Goal: Transaction & Acquisition: Purchase product/service

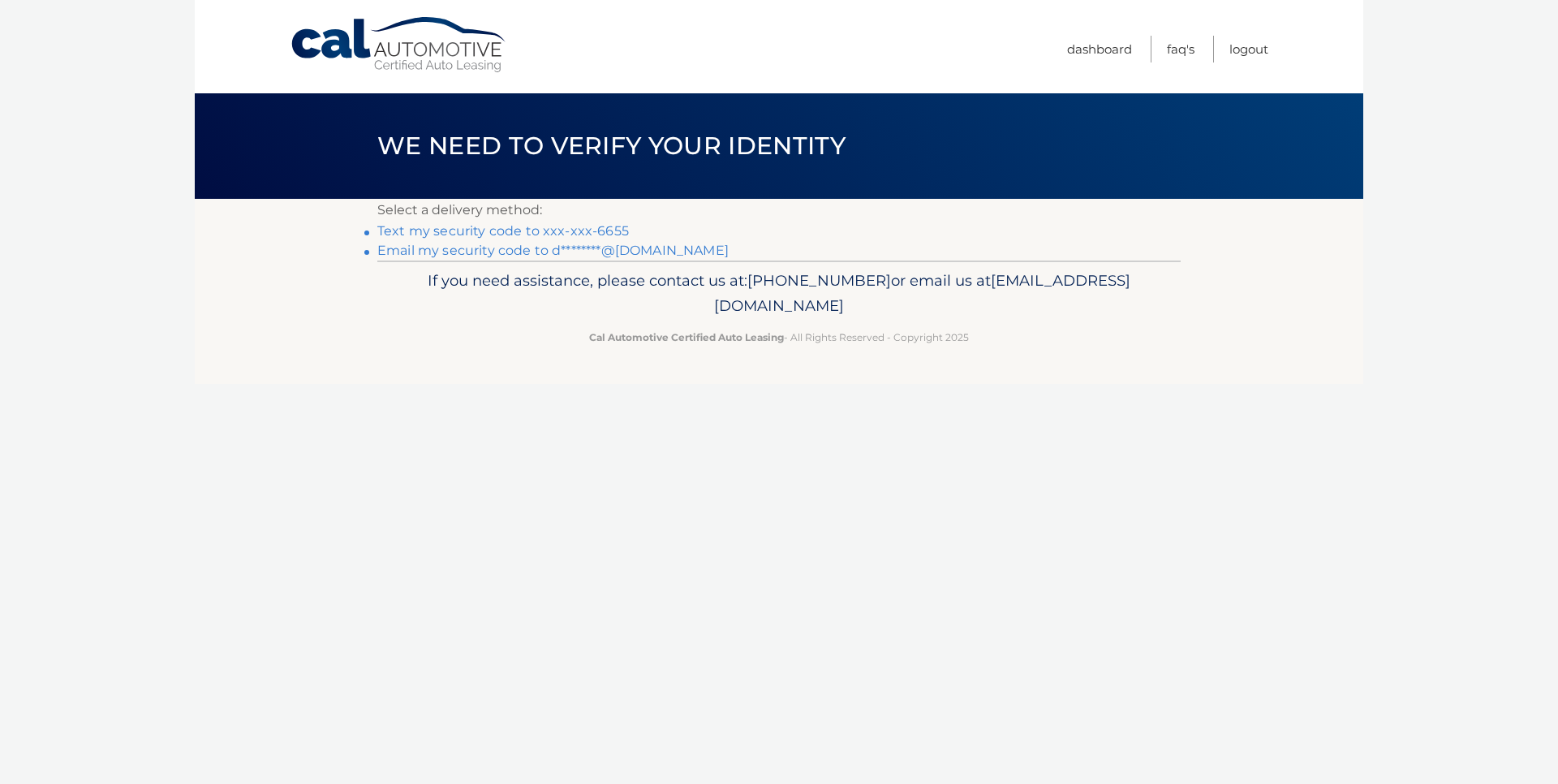
click at [468, 232] on link "Text my security code to xxx-xxx-6655" at bounding box center [503, 230] width 251 height 15
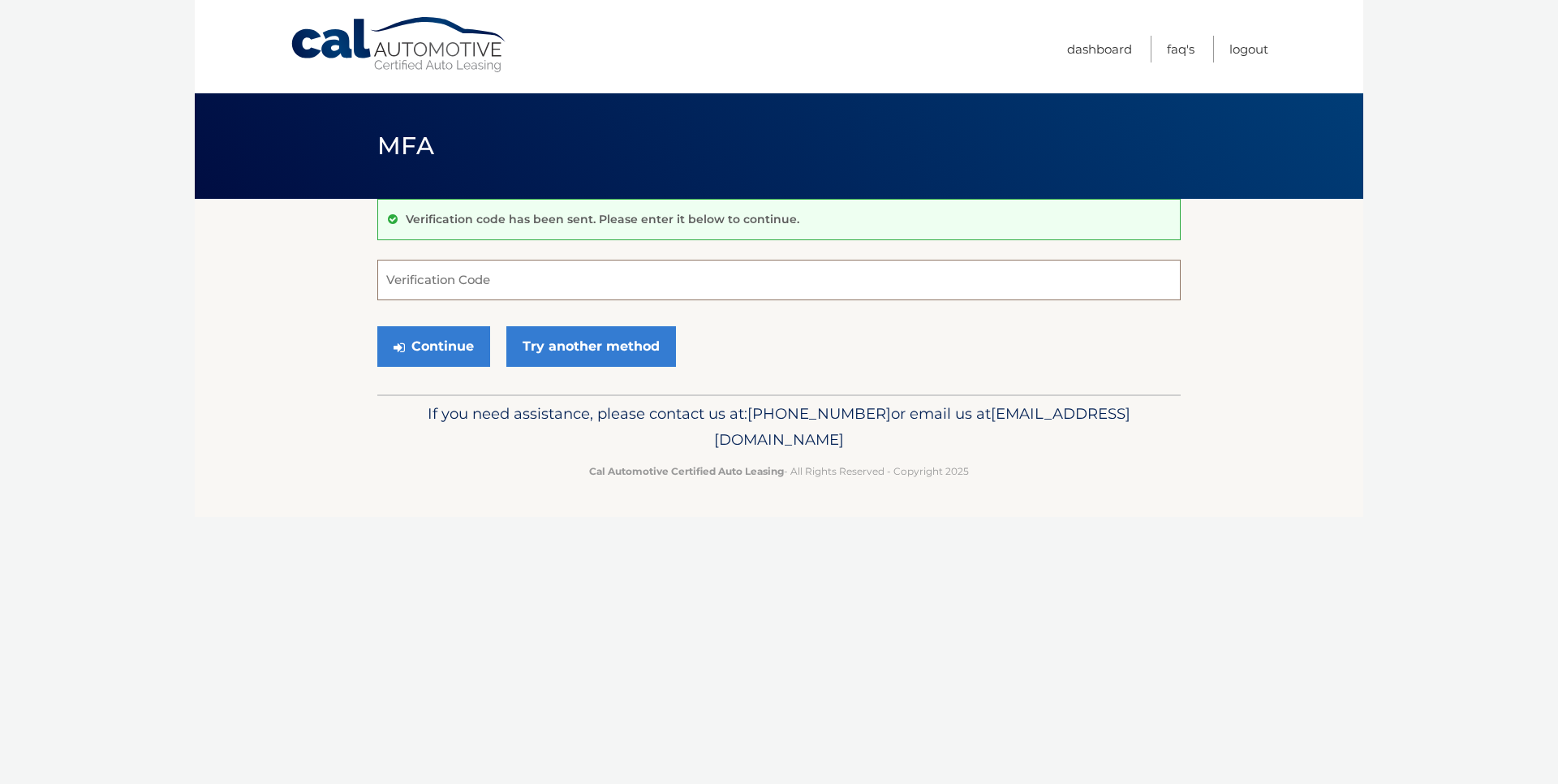
click at [470, 279] on input "Verification Code" at bounding box center [779, 280] width 803 height 40
type input "283529"
click at [443, 350] on button "Continue" at bounding box center [434, 346] width 113 height 40
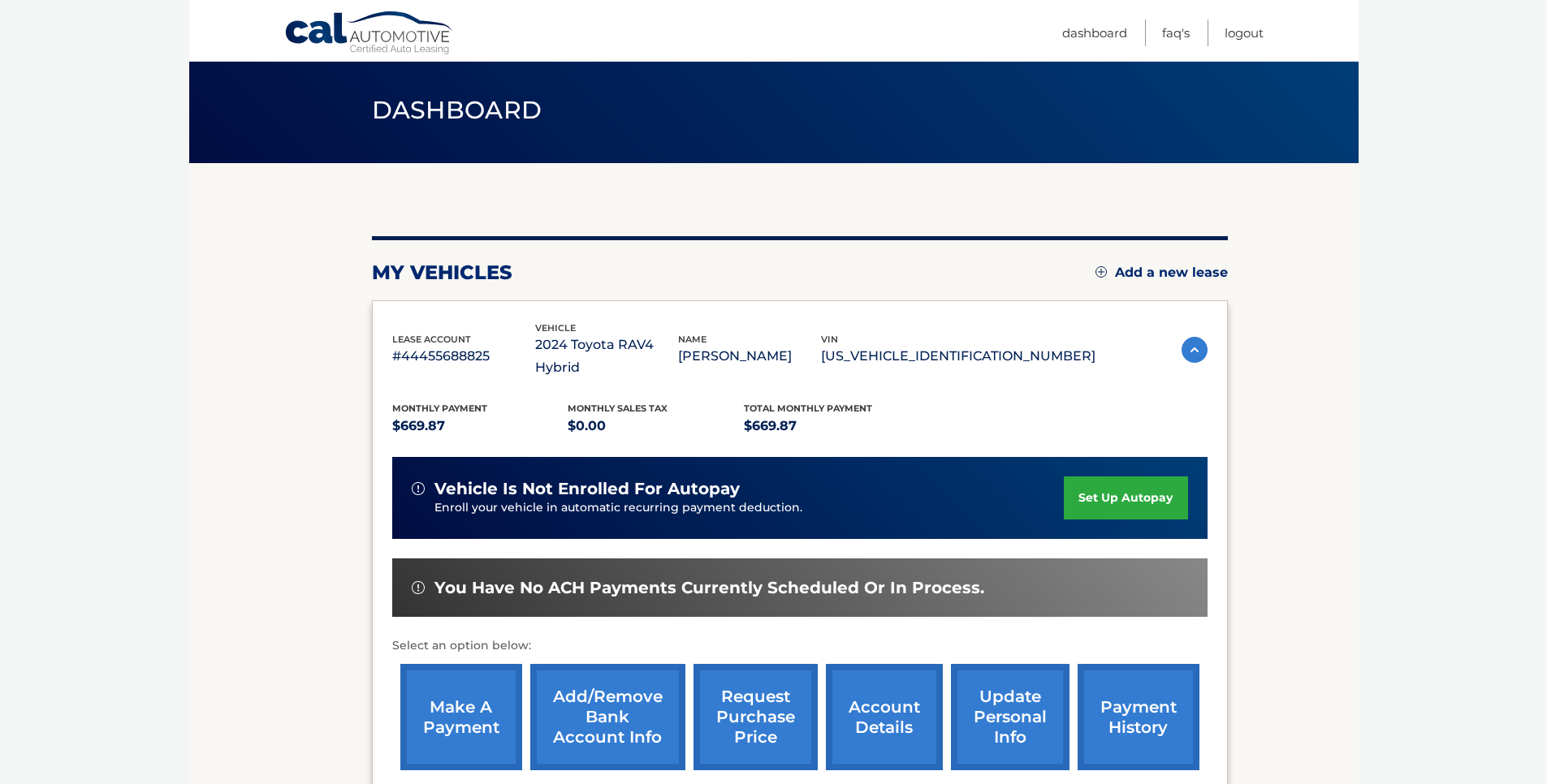
scroll to position [72, 0]
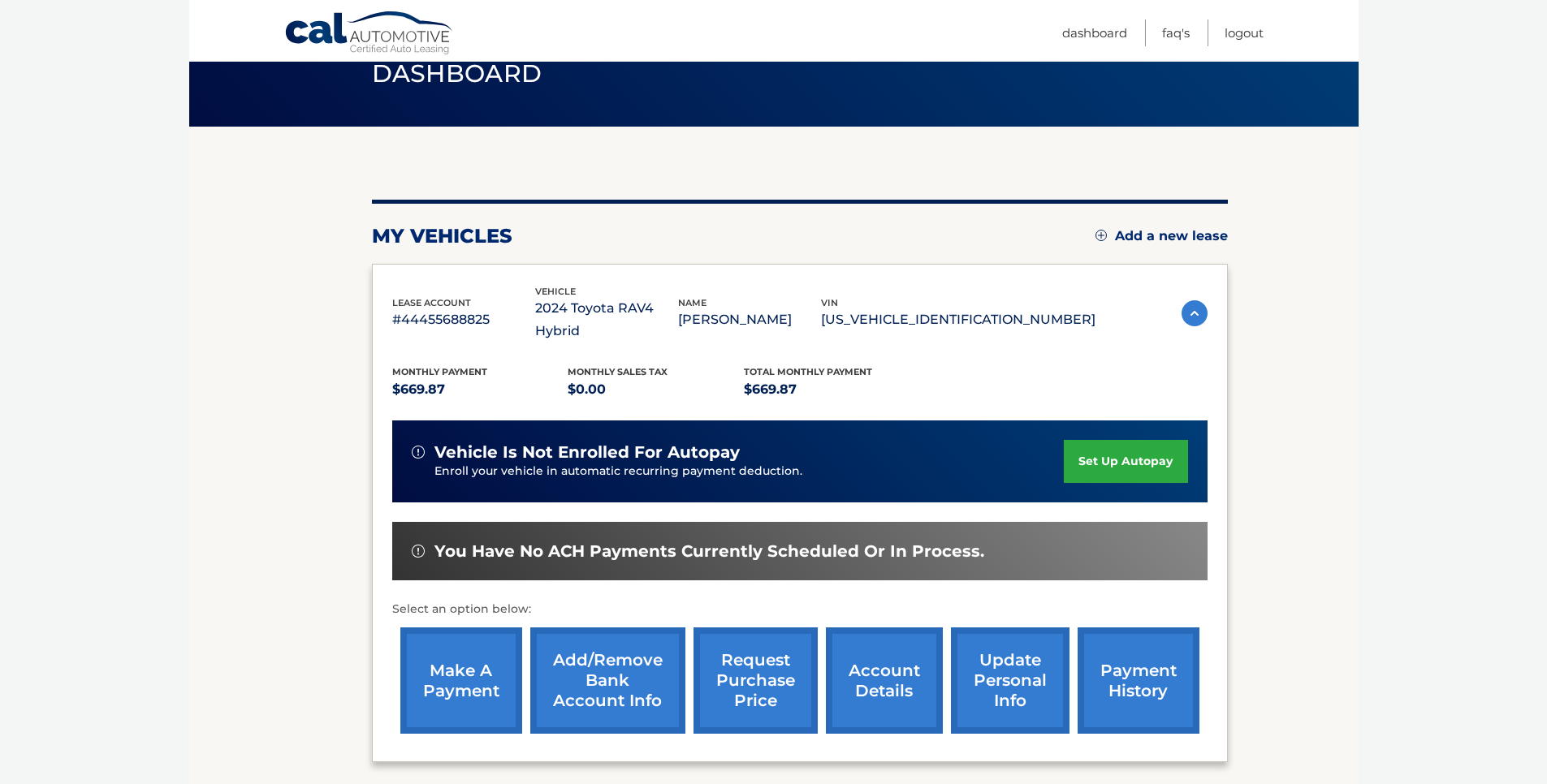
click at [455, 642] on link "make a payment" at bounding box center [461, 680] width 122 height 106
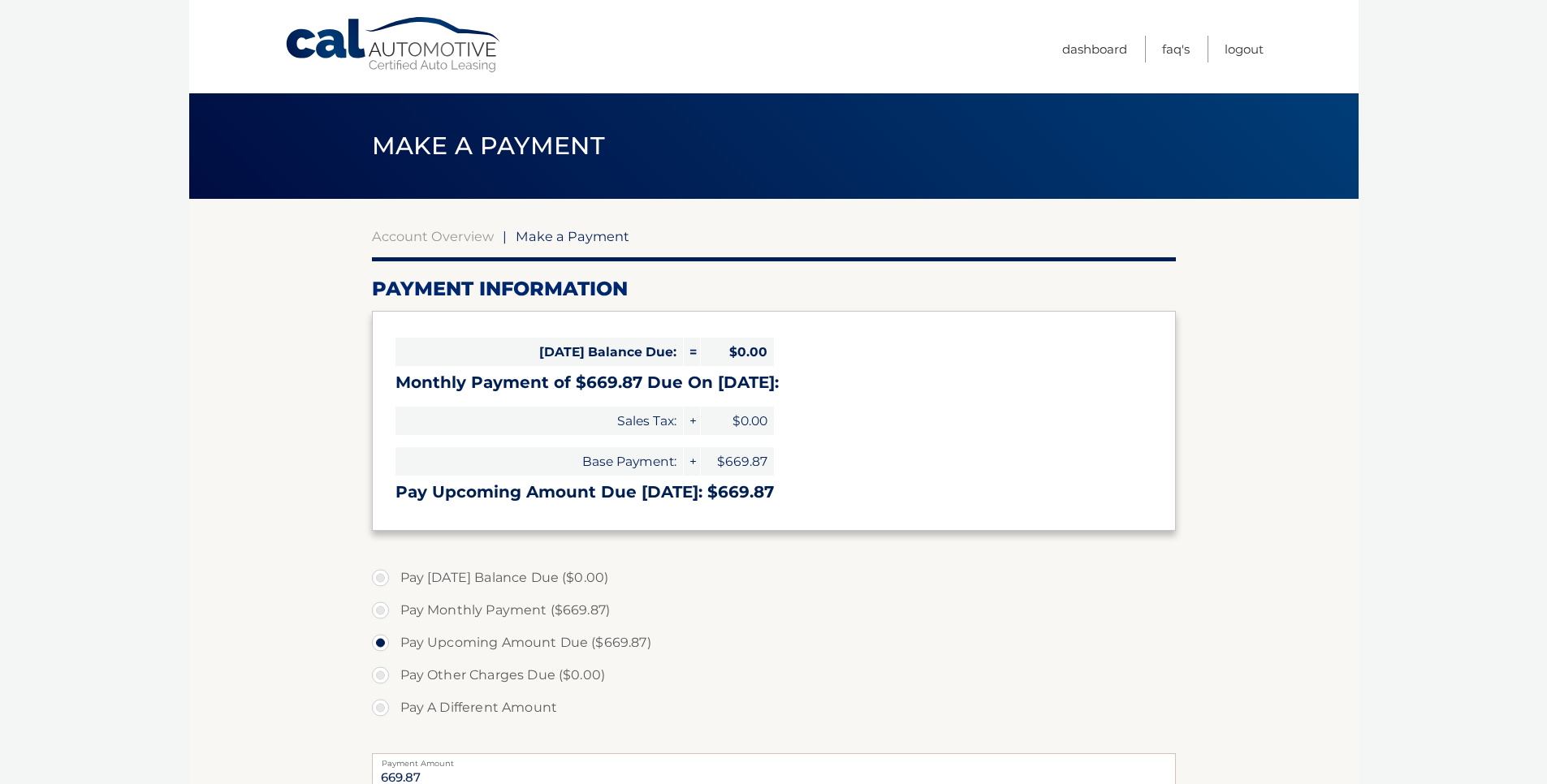
select select "OWM2YmM2ZDUtYTA1My00NWRhLWFlNzItNTVjOWQ1ZDYzYWE4"
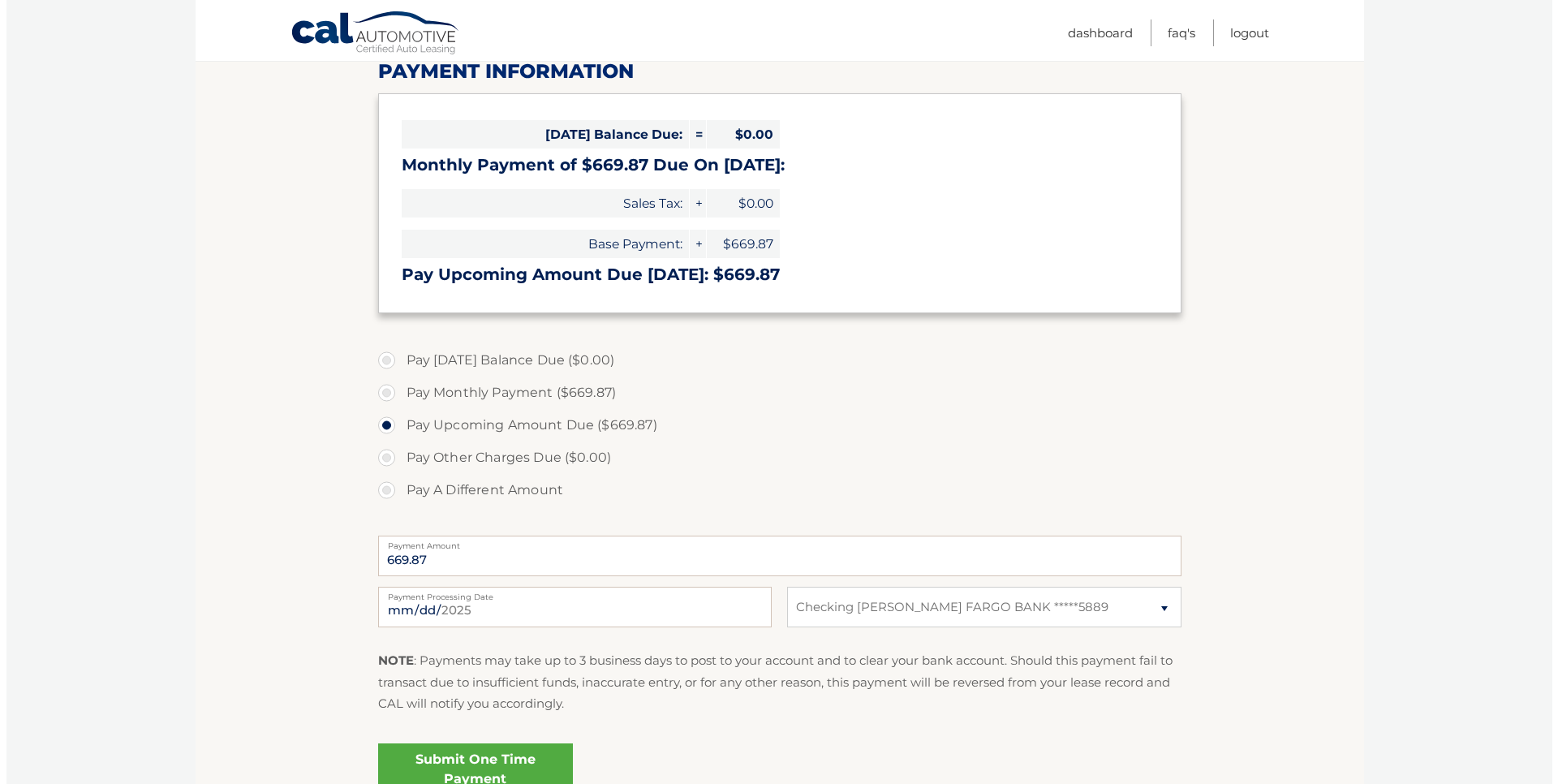
scroll to position [276, 0]
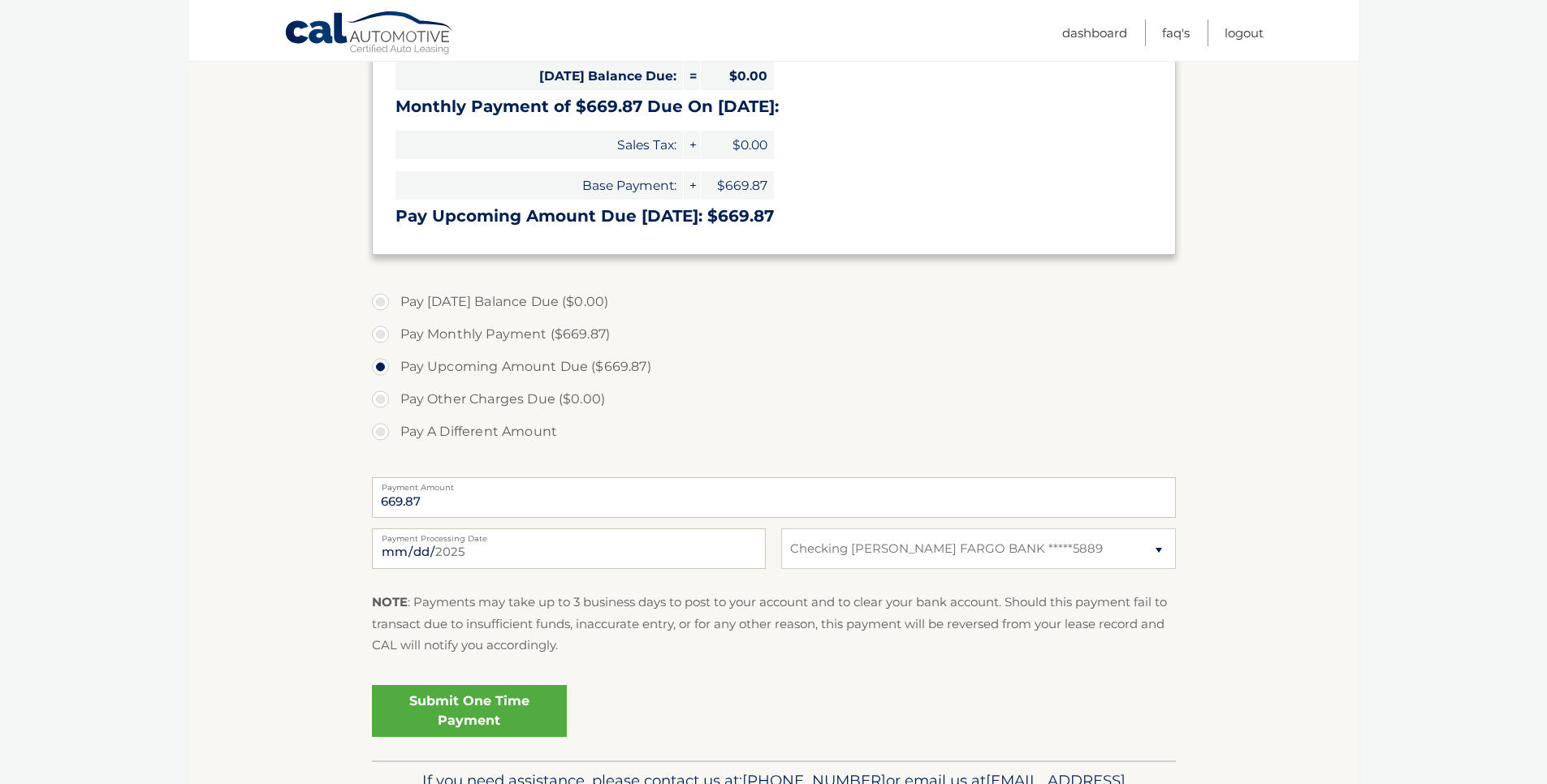
click at [480, 700] on link "Submit One Time Payment" at bounding box center [469, 711] width 195 height 52
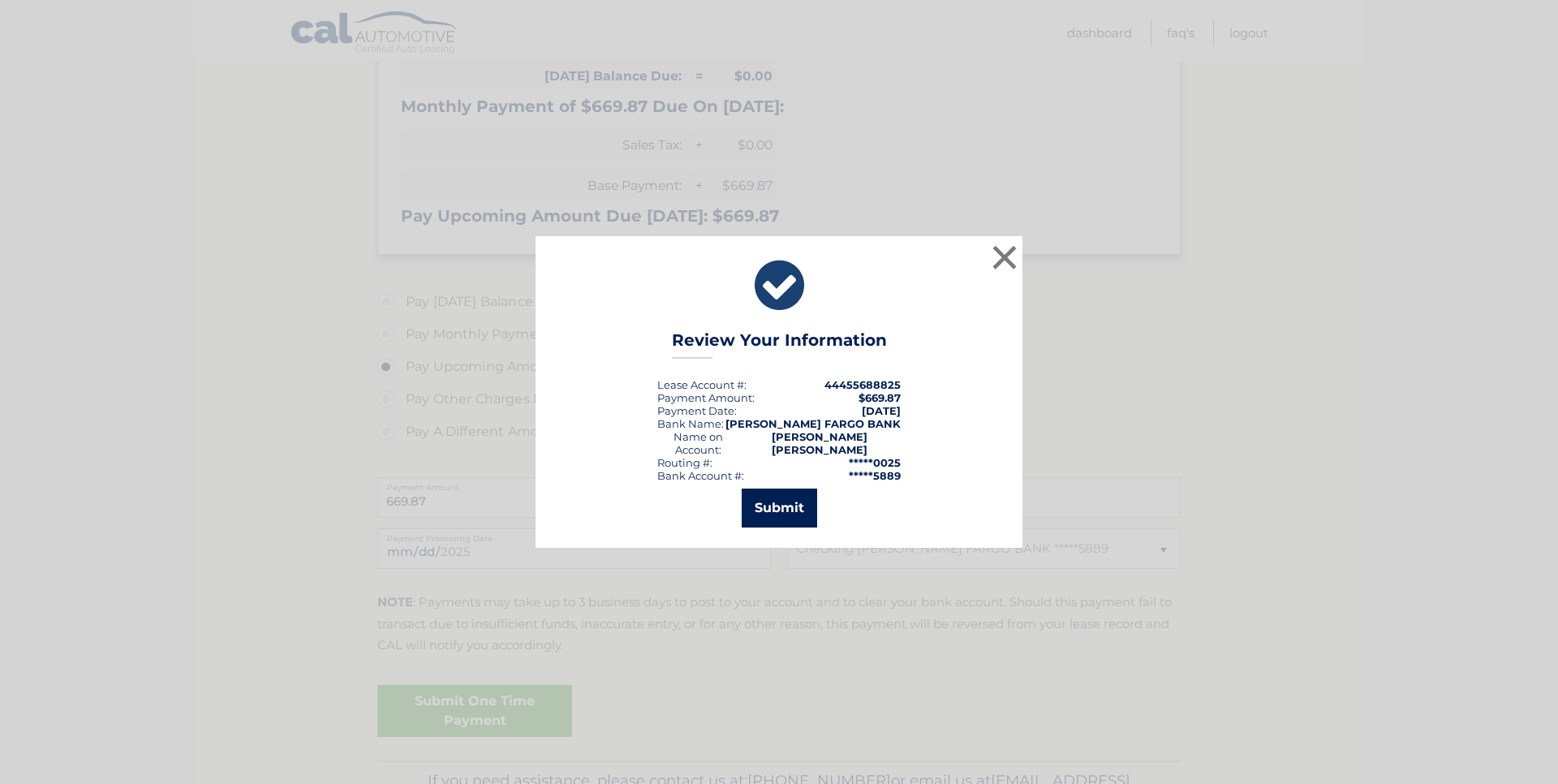
click at [762, 507] on button "Submit" at bounding box center [780, 508] width 75 height 39
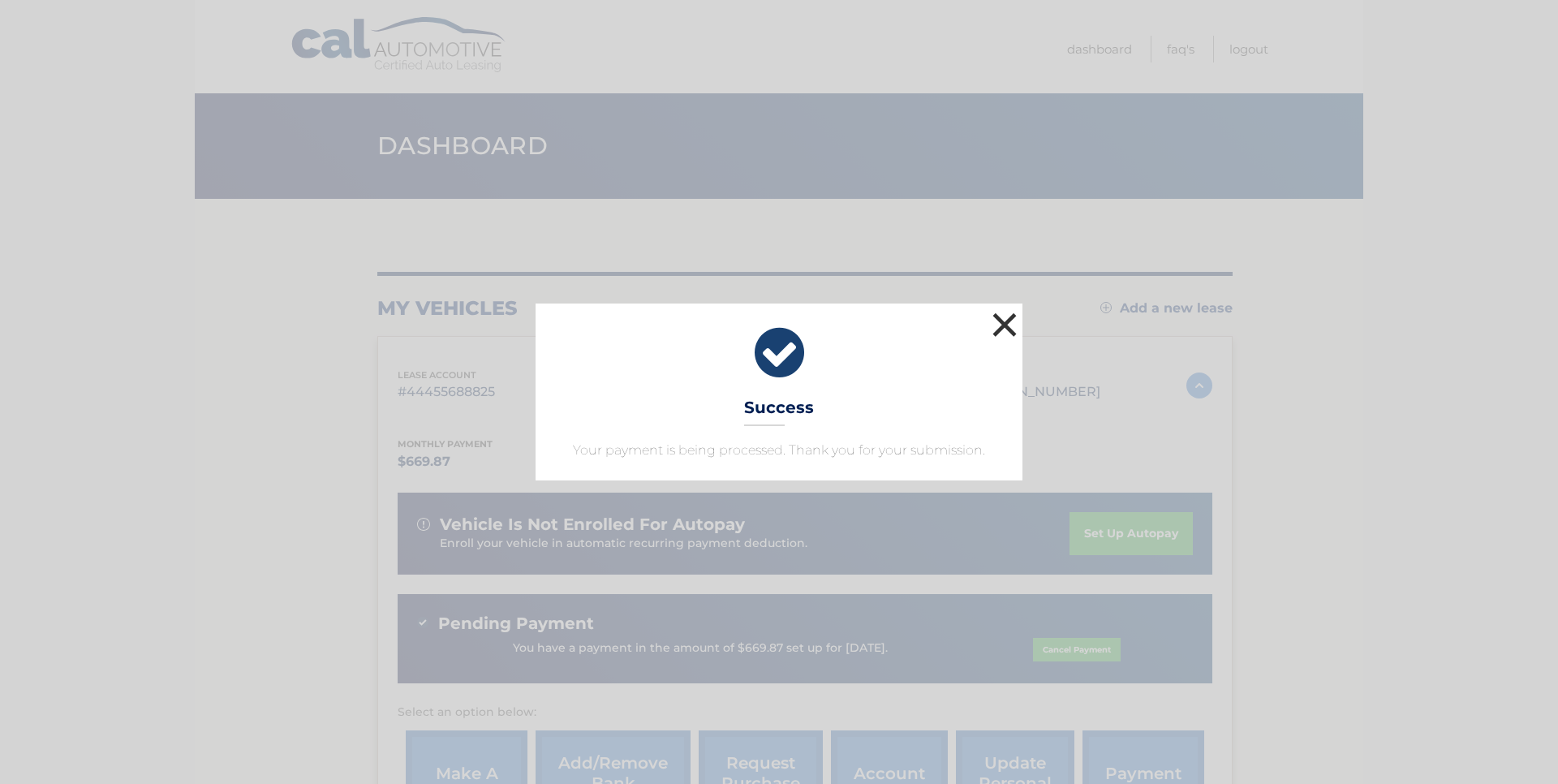
click at [1005, 327] on button "×" at bounding box center [1004, 324] width 33 height 33
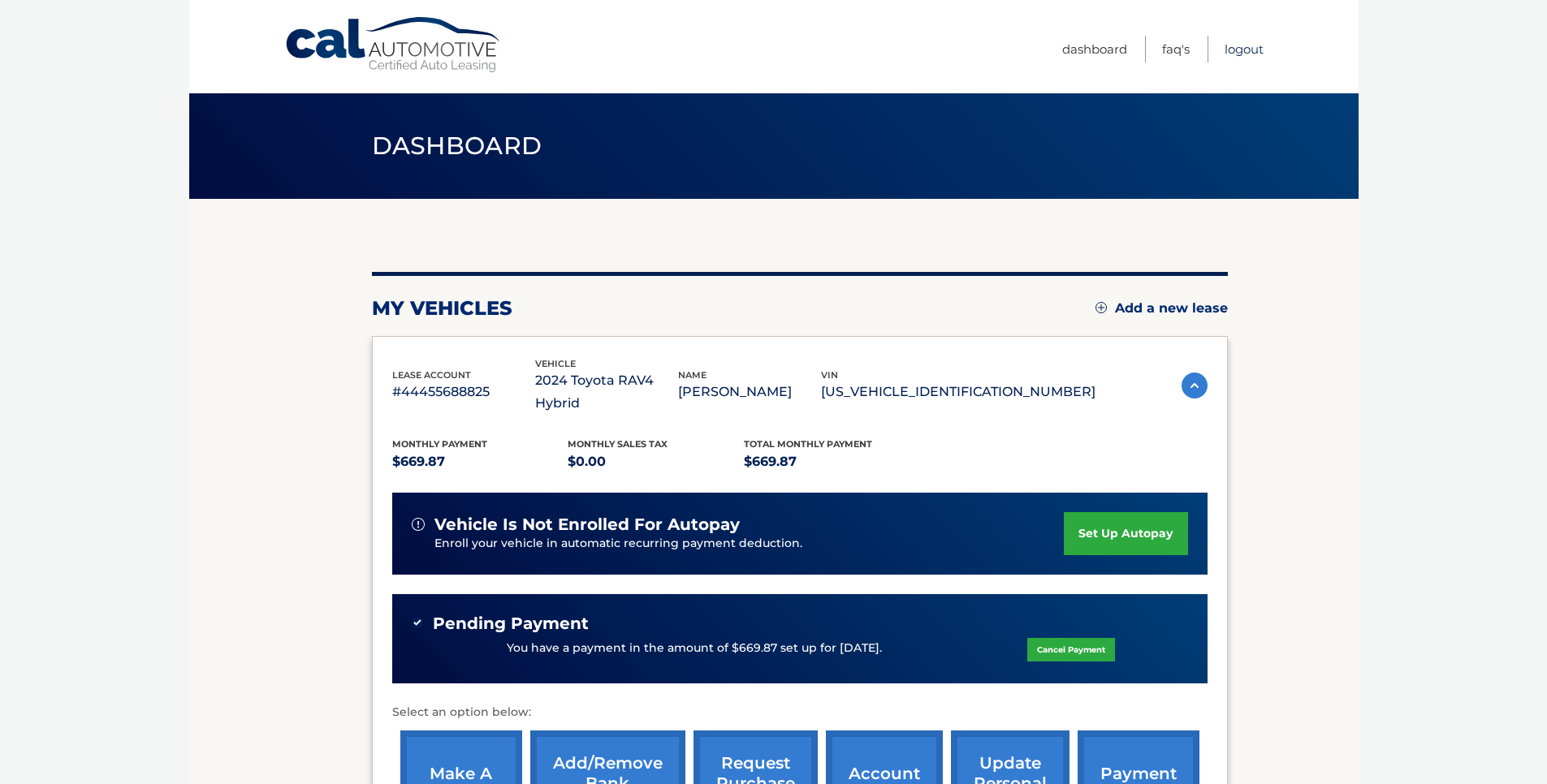
click at [1240, 52] on link "Logout" at bounding box center [1244, 49] width 39 height 27
